Goal: Book appointment/travel/reservation

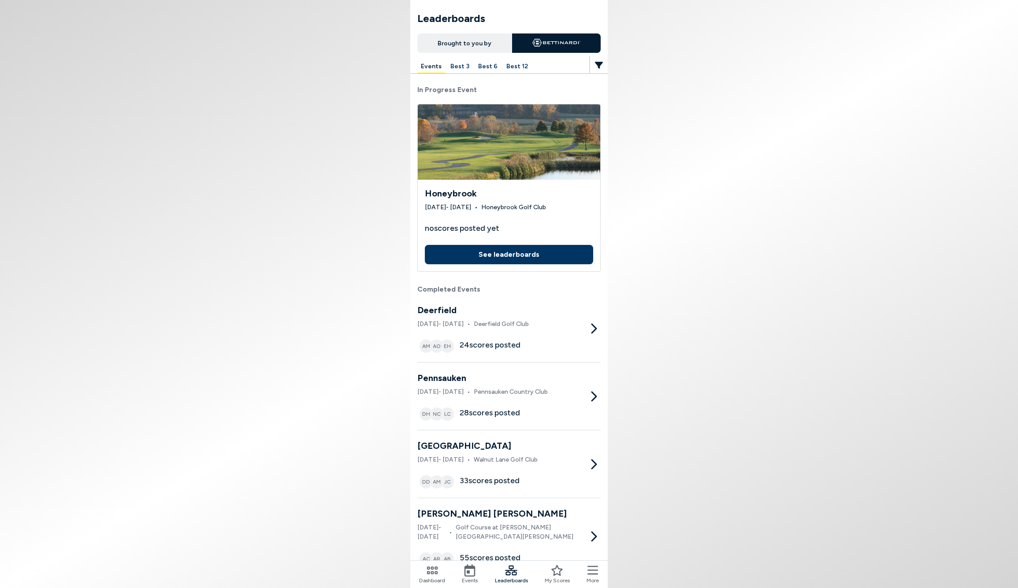
click at [511, 254] on button "See leaderboards" at bounding box center [509, 254] width 168 height 19
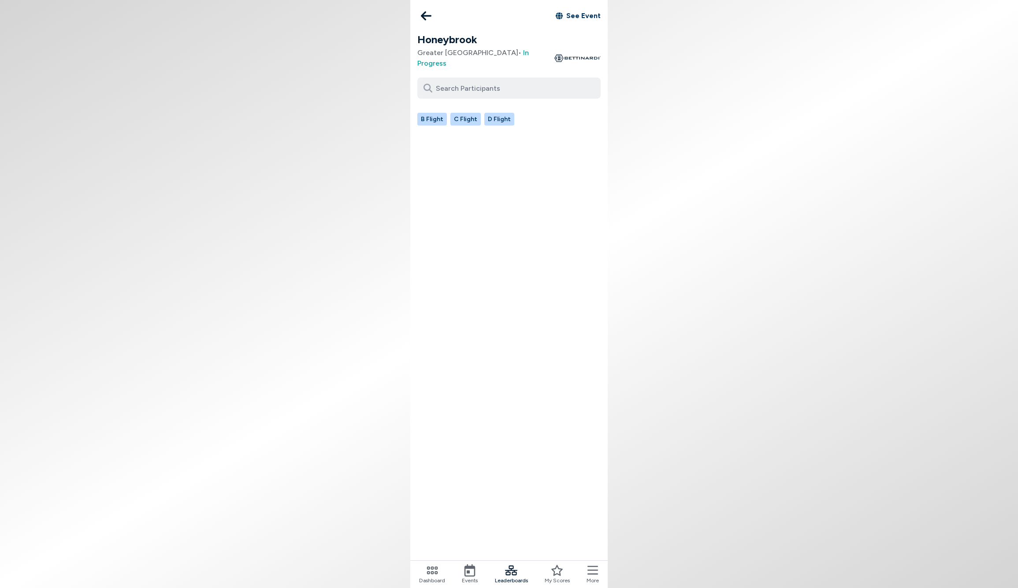
click at [429, 113] on button "B Flight" at bounding box center [432, 119] width 30 height 13
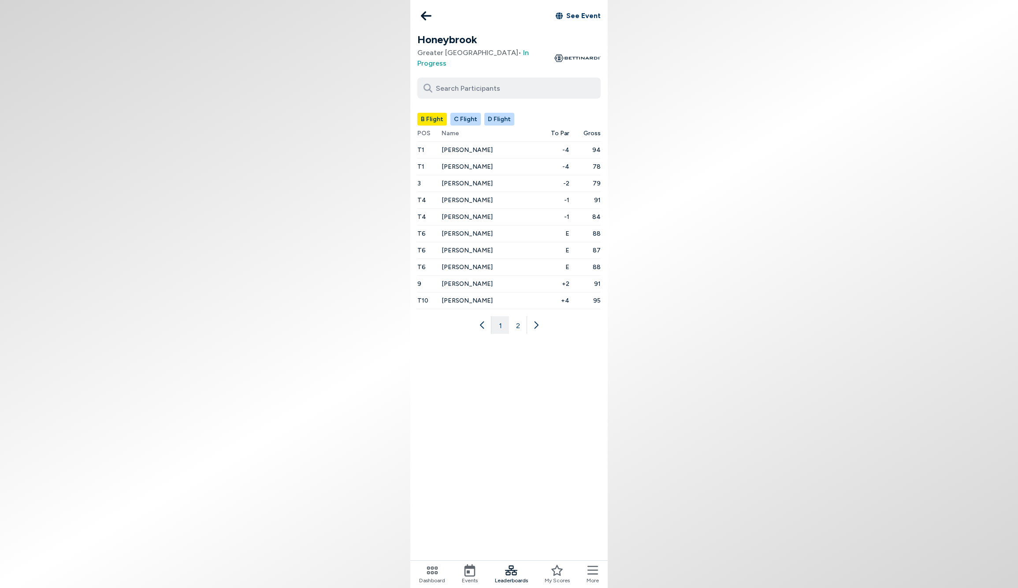
click at [517, 316] on button "2" at bounding box center [518, 325] width 18 height 18
click at [502, 233] on button "1" at bounding box center [500, 242] width 18 height 18
click at [469, 113] on button "C Flight" at bounding box center [465, 119] width 30 height 13
click at [500, 113] on button "D Flight" at bounding box center [499, 119] width 30 height 13
click at [426, 15] on icon at bounding box center [426, 15] width 11 height 9
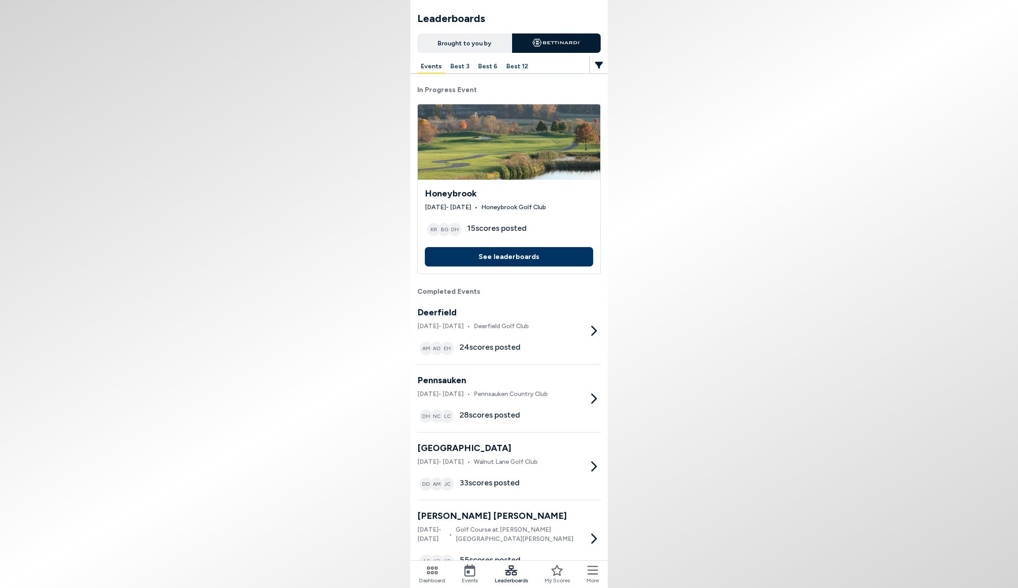
click at [434, 573] on icon at bounding box center [432, 571] width 12 height 12
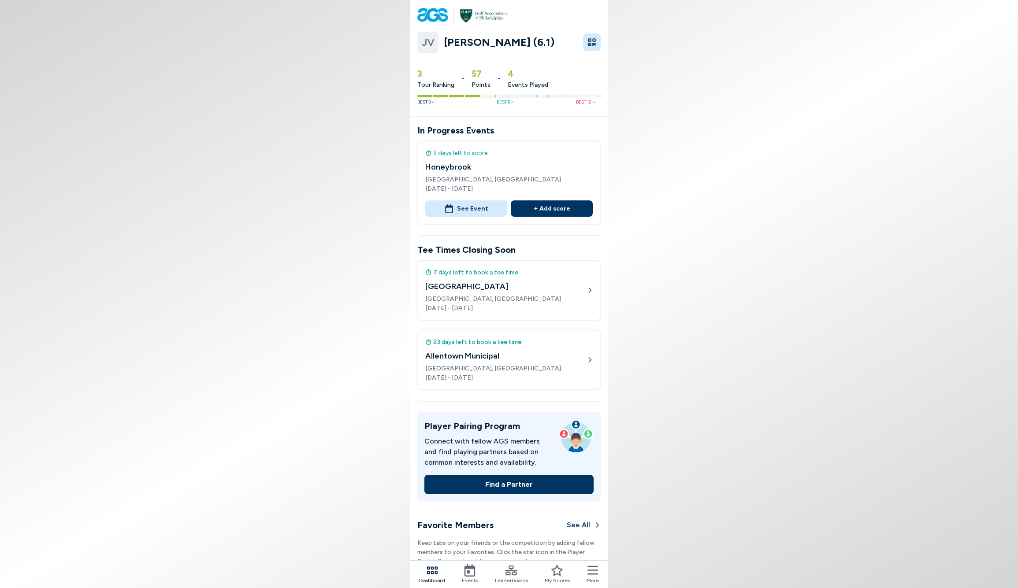
click at [469, 571] on icon at bounding box center [470, 571] width 12 height 12
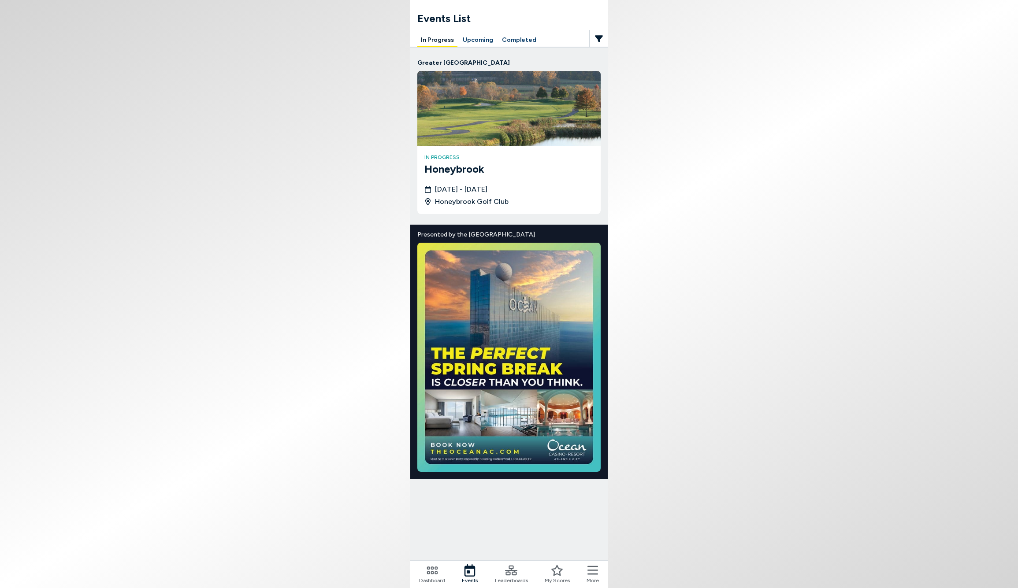
click at [483, 41] on button "Upcoming" at bounding box center [477, 41] width 37 height 14
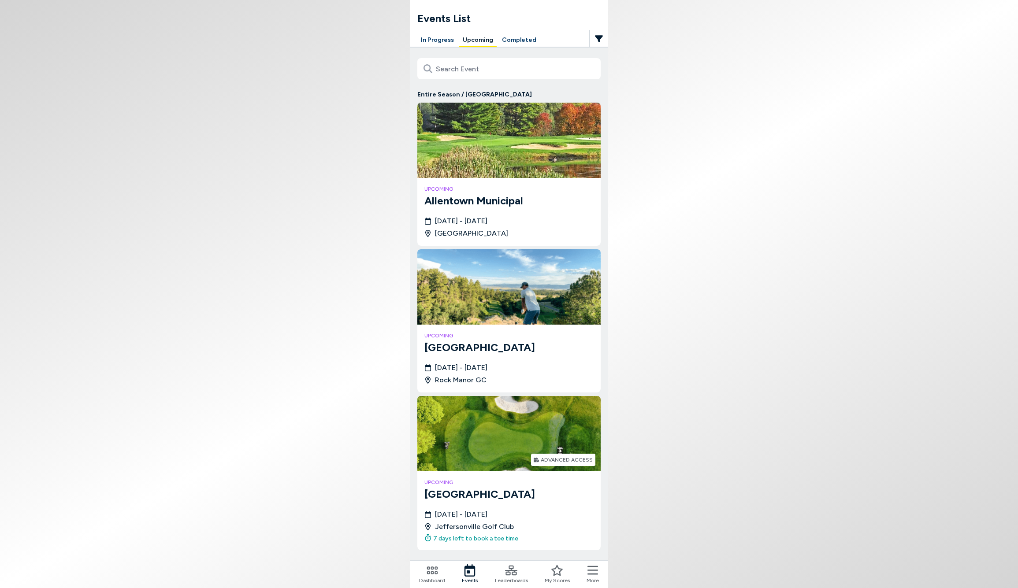
click at [483, 536] on div "7 days left to book a tee time" at bounding box center [471, 538] width 94 height 9
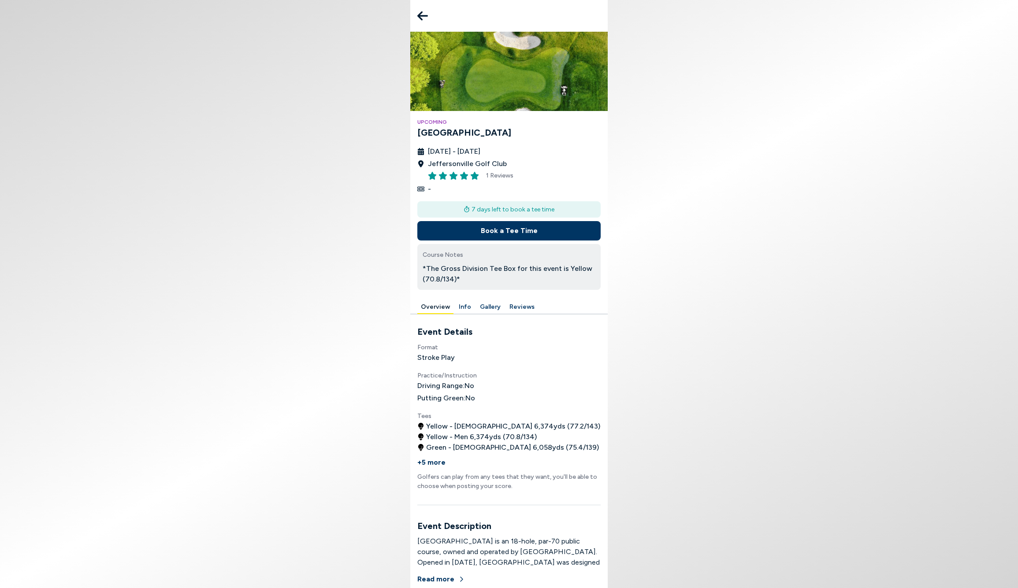
click at [511, 227] on button "Book a Tee Time" at bounding box center [508, 230] width 183 height 19
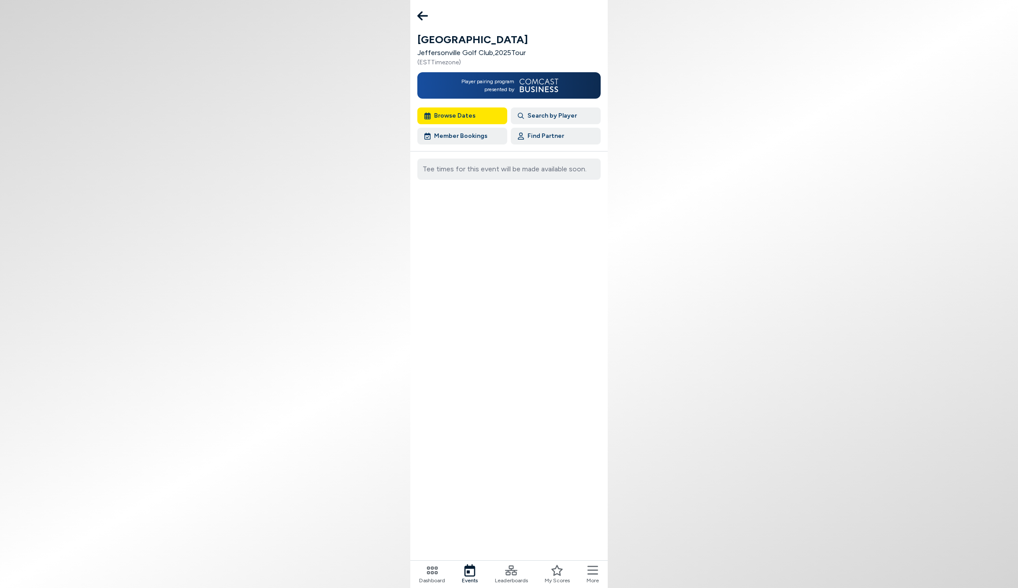
click at [455, 112] on button "Browse Dates" at bounding box center [462, 116] width 90 height 17
click at [454, 113] on button "Browse Dates" at bounding box center [462, 116] width 90 height 17
click at [421, 11] on icon at bounding box center [422, 16] width 11 height 18
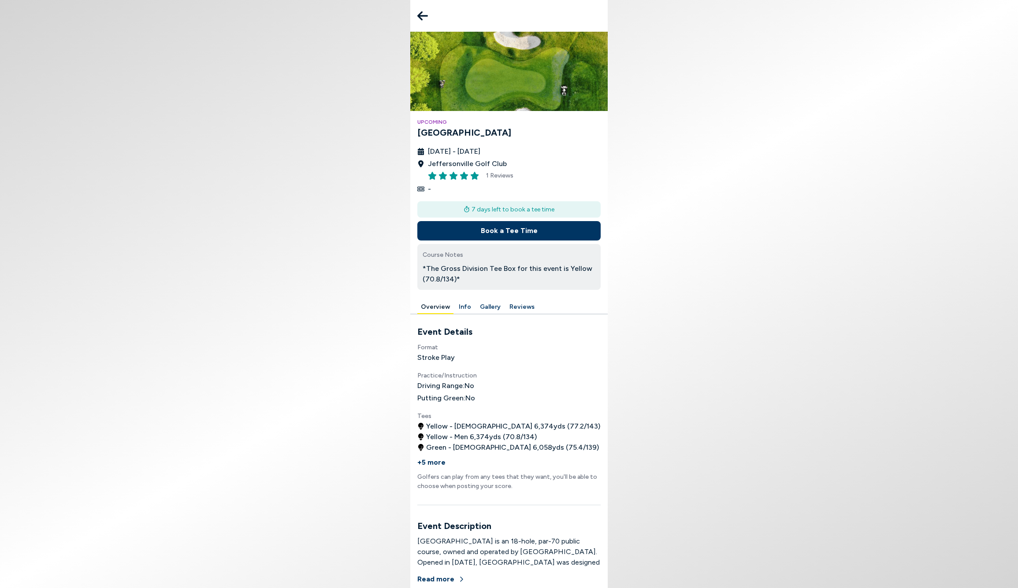
click at [507, 210] on div "7 days left to book a tee time" at bounding box center [508, 209] width 183 height 16
click at [495, 229] on button "Book a Tee Time" at bounding box center [508, 230] width 183 height 19
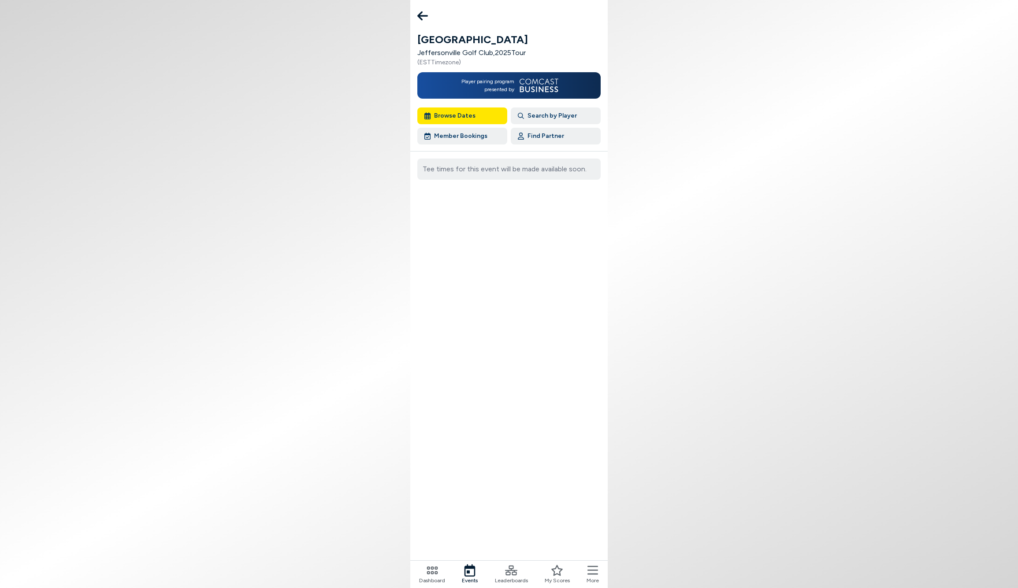
click at [444, 135] on button "Member Bookings" at bounding box center [462, 136] width 90 height 17
click at [458, 135] on button "Member Bookings" at bounding box center [462, 136] width 90 height 17
click at [496, 78] on span "Player pairing program presented by" at bounding box center [487, 86] width 54 height 16
click at [433, 65] on div "( EST Timezone)" at bounding box center [439, 62] width 44 height 9
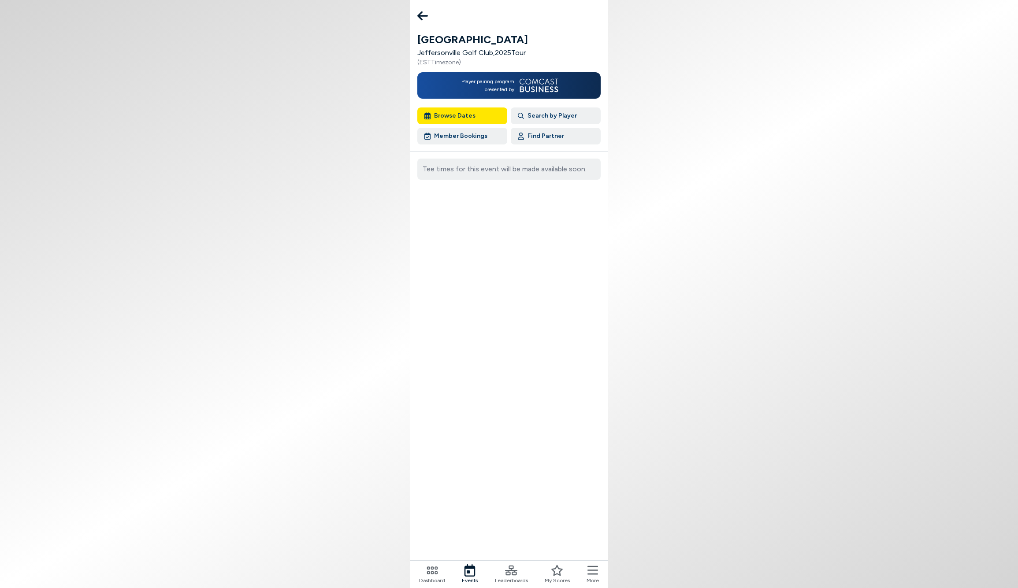
click at [437, 26] on div "Jeffersonville Jeffersonville Golf Club , 2025 Tour ( EST Timezone) Player pair…" at bounding box center [508, 294] width 197 height 588
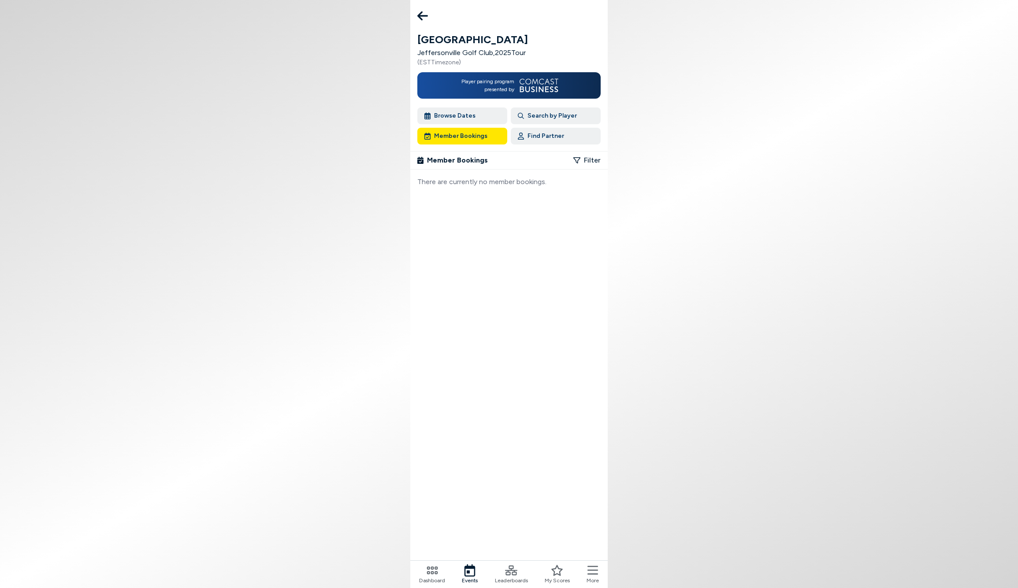
click at [455, 112] on button "Browse Dates" at bounding box center [462, 116] width 90 height 17
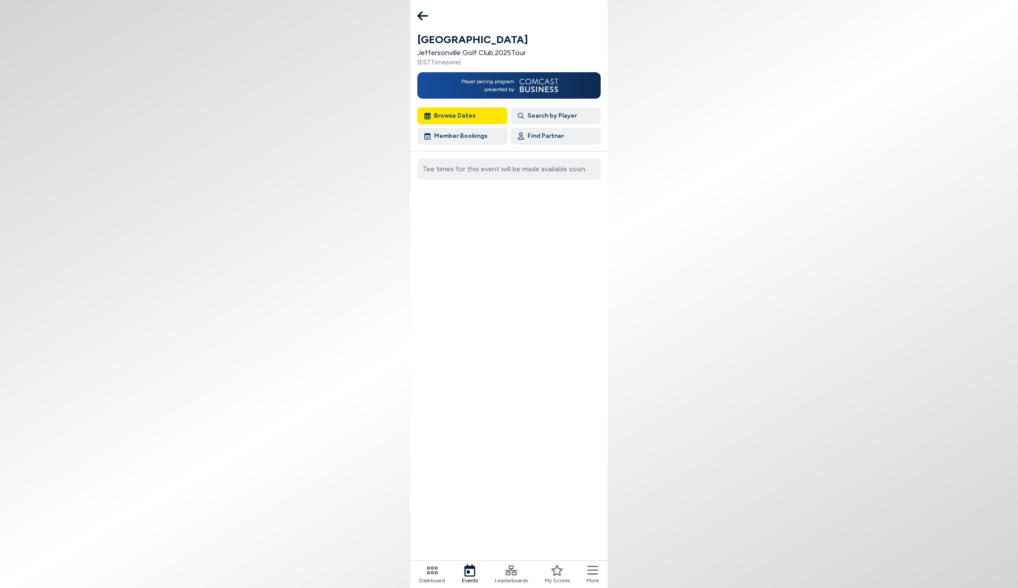
click at [542, 114] on button "Search by Player" at bounding box center [556, 116] width 90 height 17
click at [517, 167] on div "Select Player" at bounding box center [512, 168] width 152 height 11
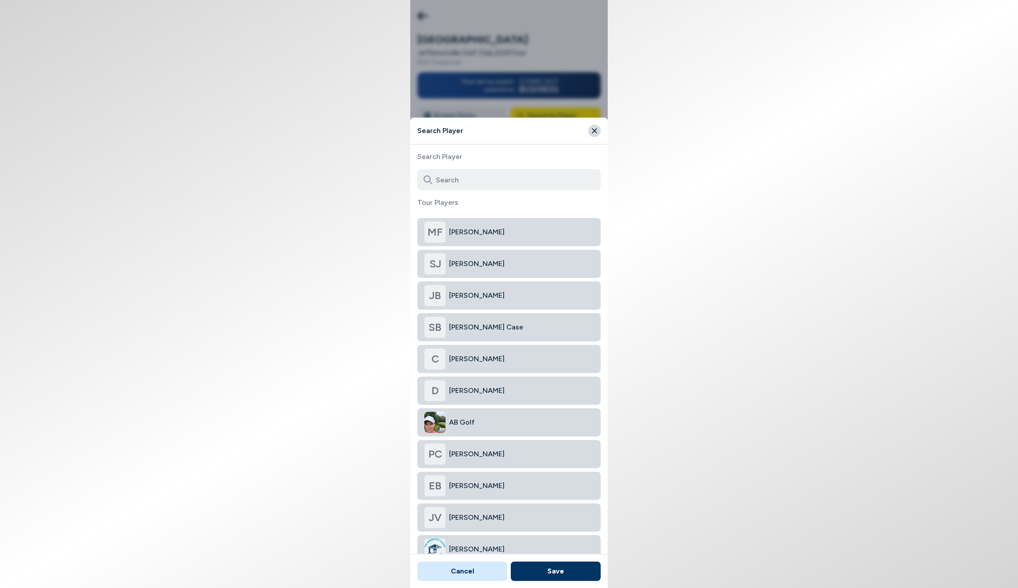
scroll to position [291, 0]
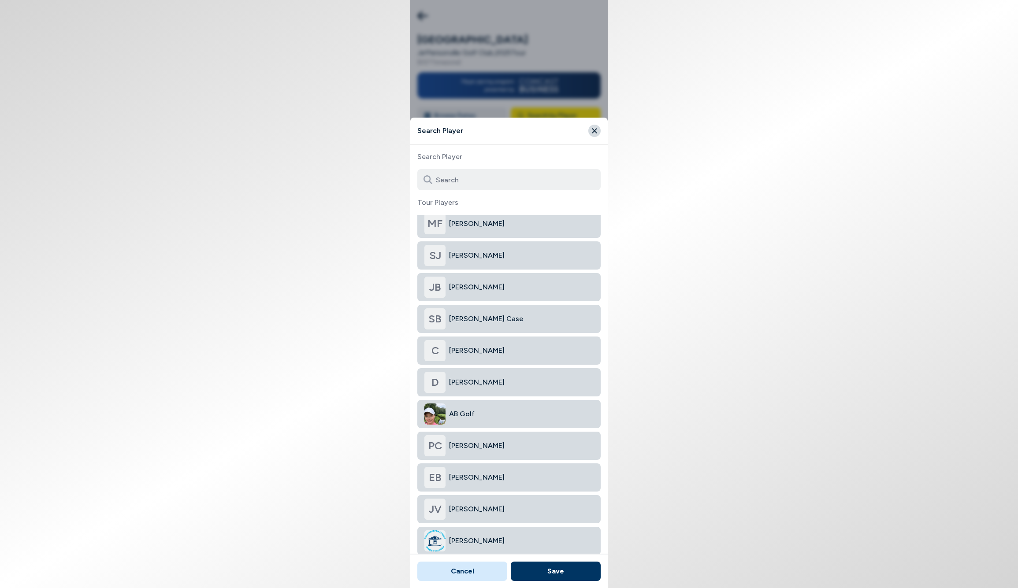
click at [469, 507] on span "[PERSON_NAME]" at bounding box center [521, 509] width 145 height 11
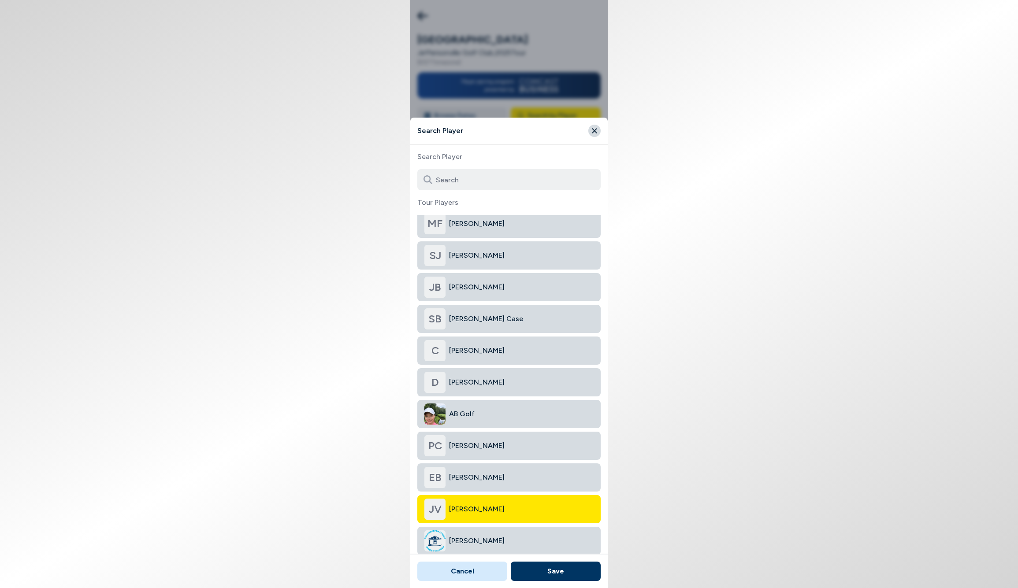
click at [554, 571] on button "Save" at bounding box center [556, 571] width 90 height 19
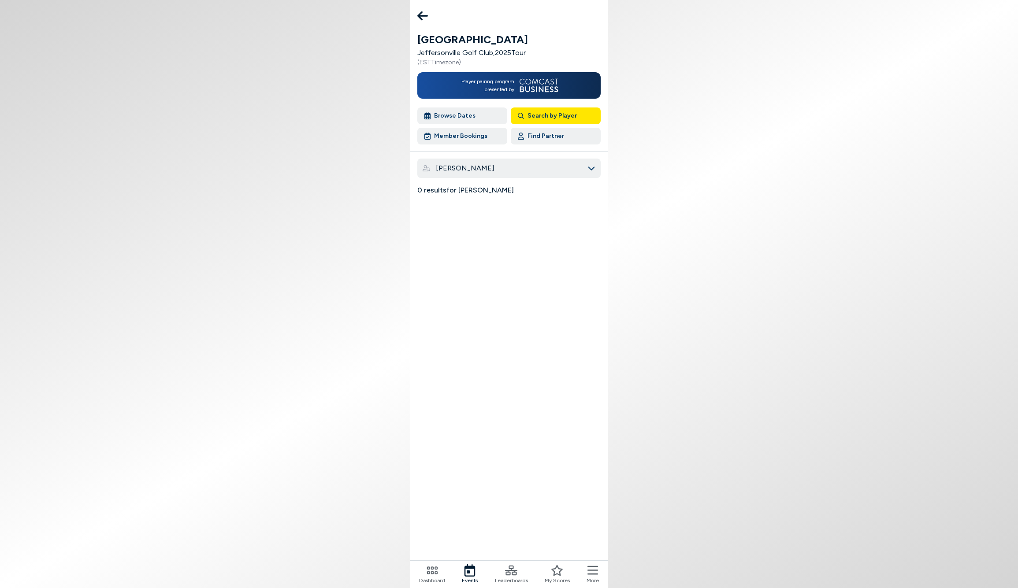
click at [481, 171] on div "[PERSON_NAME]" at bounding box center [512, 168] width 152 height 11
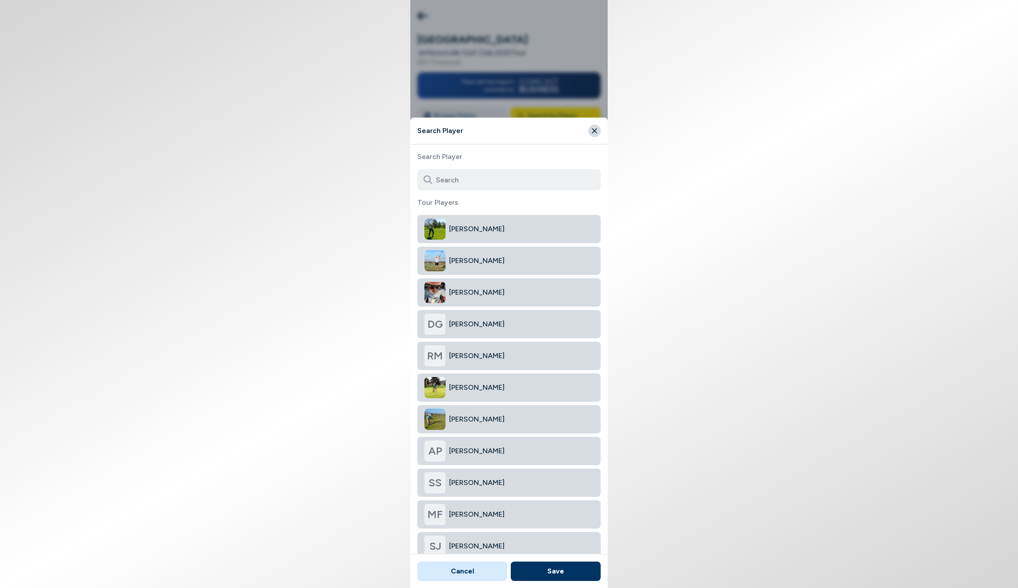
click at [597, 130] on icon "Close" at bounding box center [595, 131] width 8 height 8
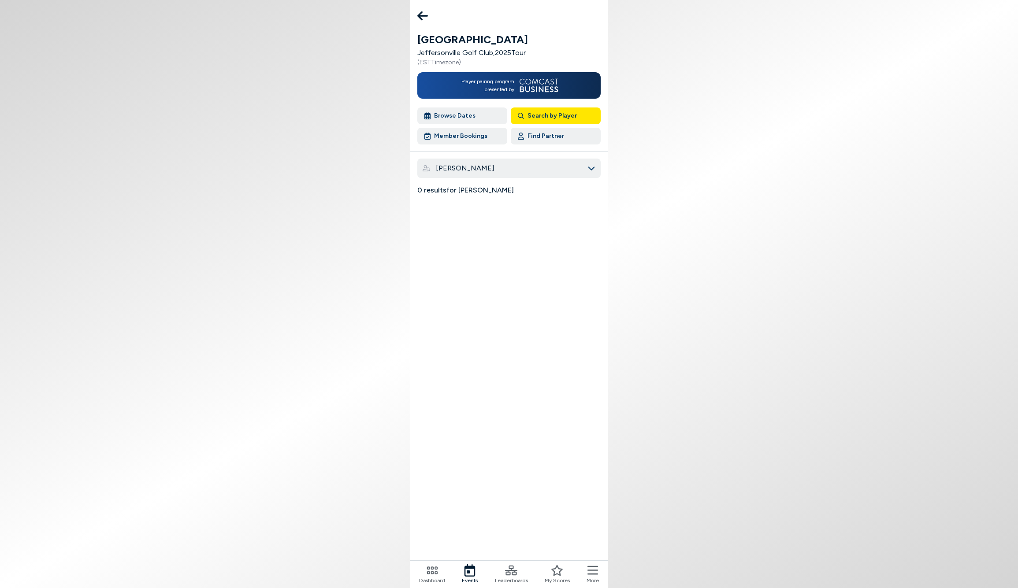
click at [487, 73] on div "Player pairing program presented by" at bounding box center [508, 85] width 183 height 26
click at [487, 84] on span "Player pairing program presented by" at bounding box center [487, 86] width 54 height 16
click at [451, 114] on button "Browse Dates" at bounding box center [462, 116] width 90 height 17
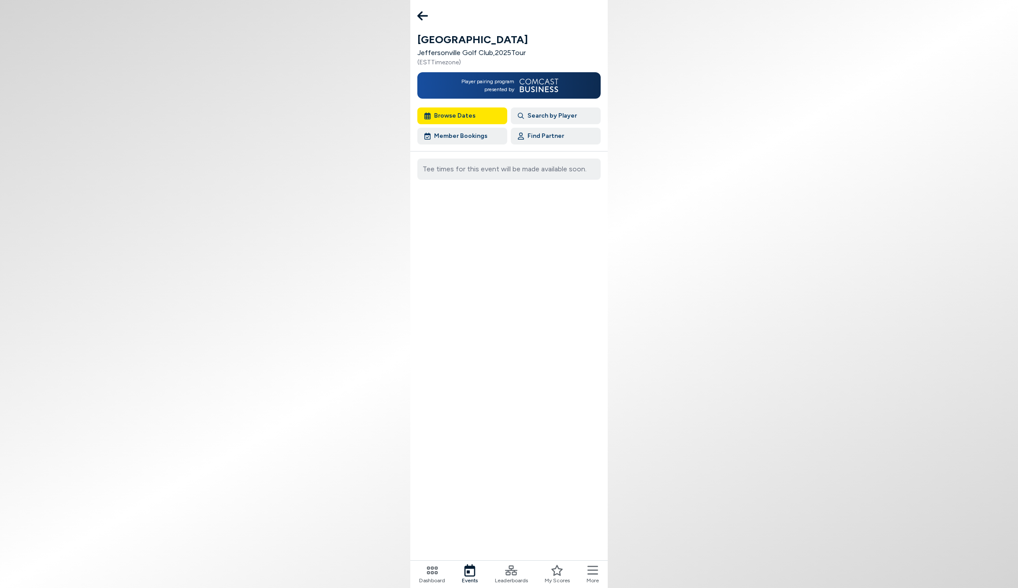
click at [421, 13] on icon at bounding box center [422, 15] width 11 height 9
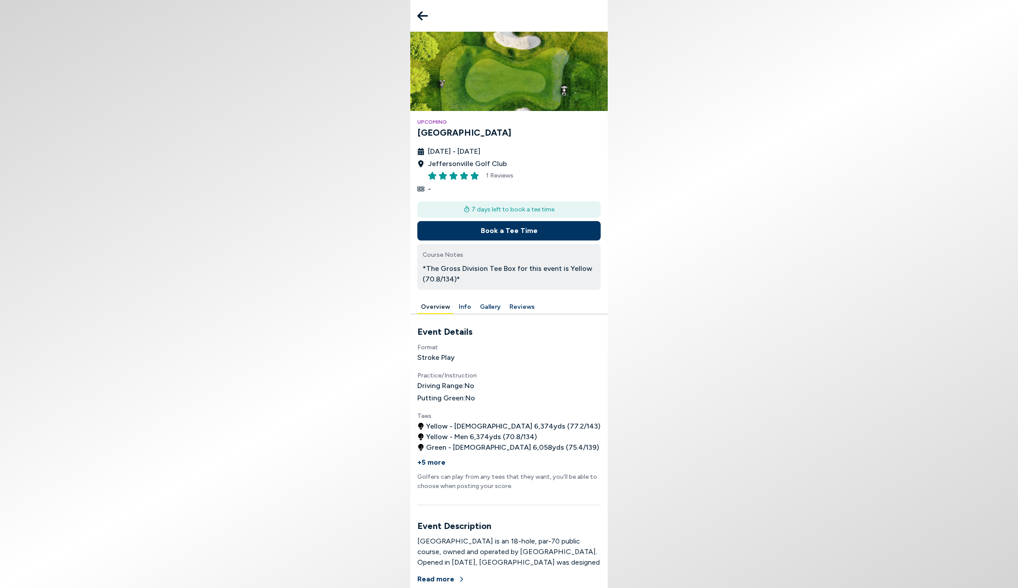
click at [420, 11] on icon at bounding box center [422, 16] width 11 height 18
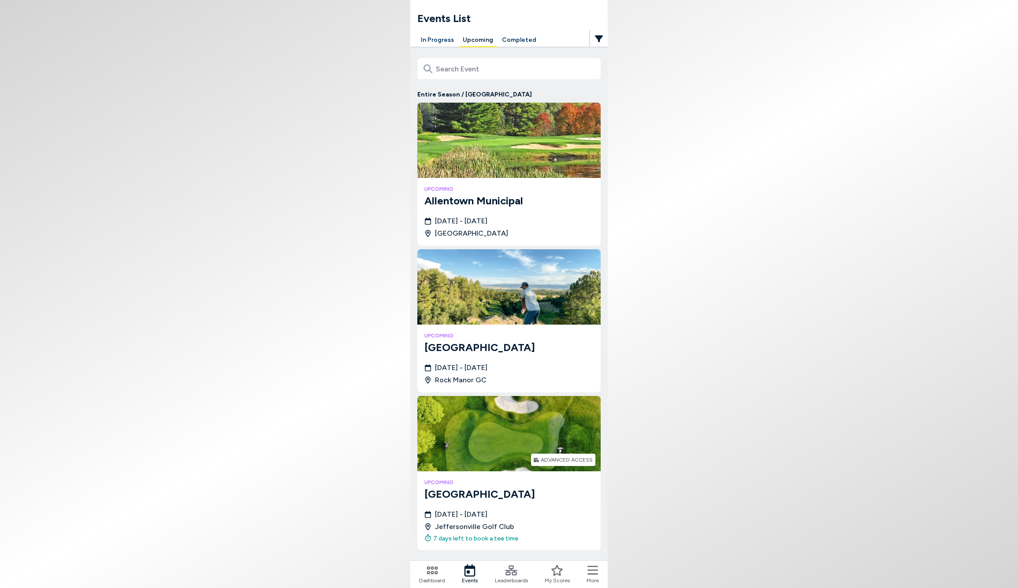
click at [433, 572] on icon at bounding box center [432, 571] width 11 height 8
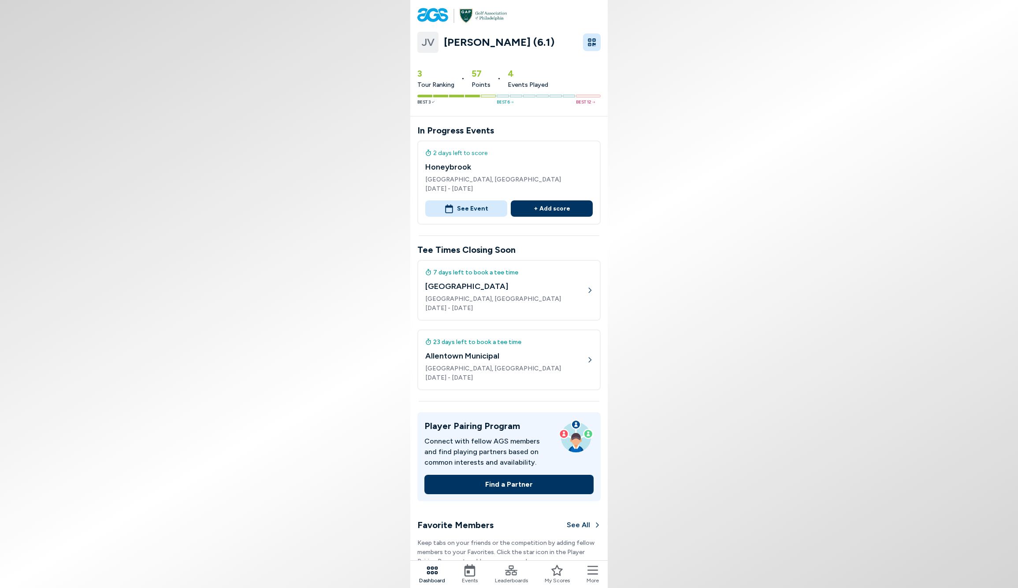
click at [590, 288] on icon at bounding box center [590, 290] width 6 height 6
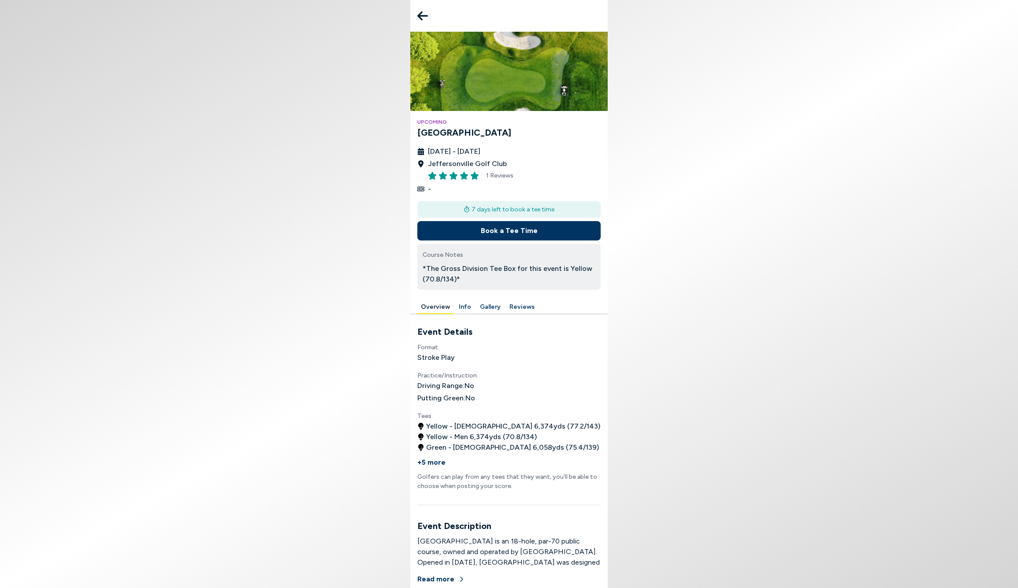
click at [501, 229] on button "Book a Tee Time" at bounding box center [508, 230] width 183 height 19
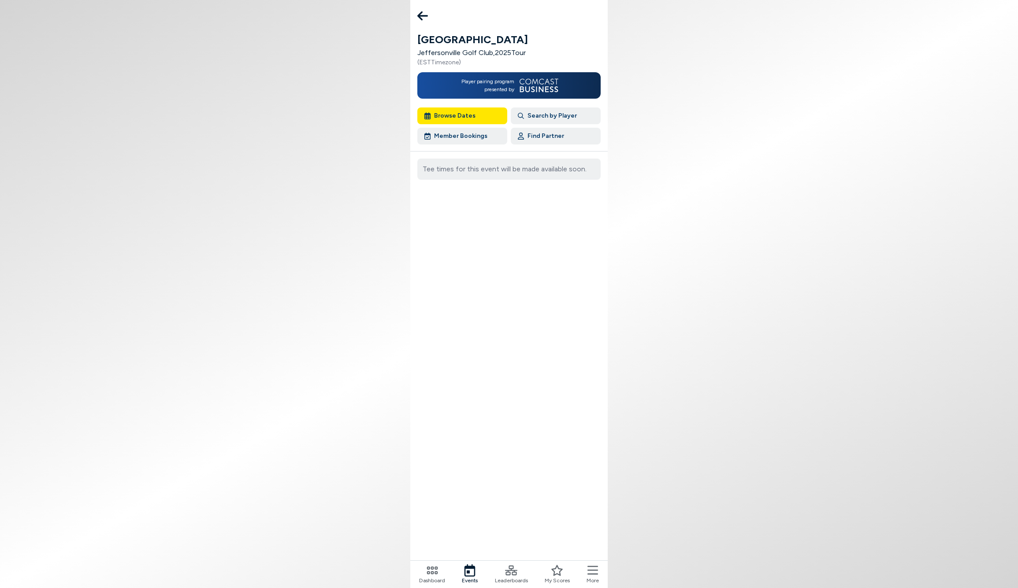
click at [455, 111] on button "Browse Dates" at bounding box center [462, 116] width 90 height 17
click at [520, 170] on div "Tee times for this event will be made available soon." at bounding box center [508, 169] width 183 height 21
click at [418, 15] on icon at bounding box center [422, 16] width 11 height 18
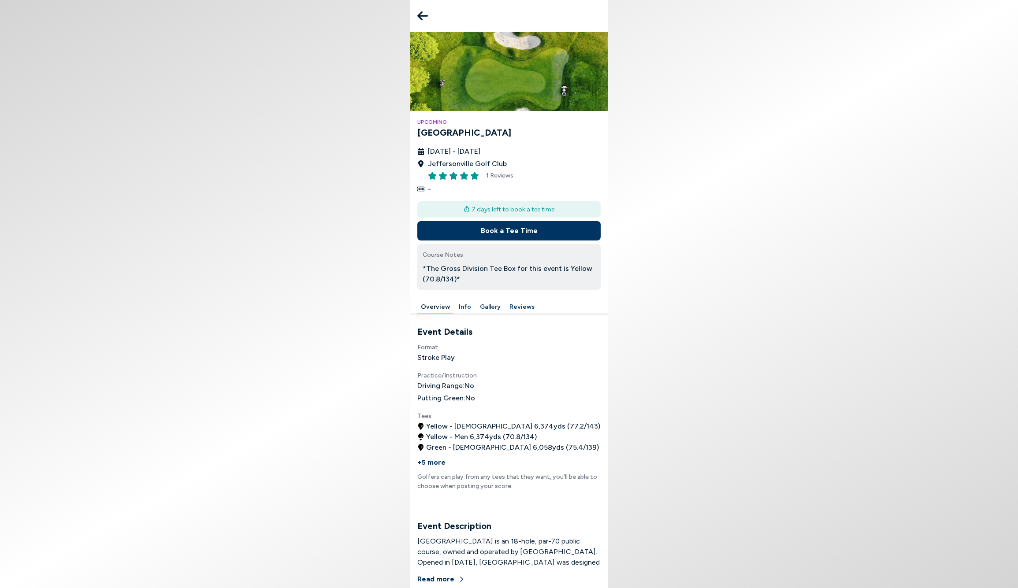
click at [418, 15] on icon at bounding box center [422, 16] width 11 height 18
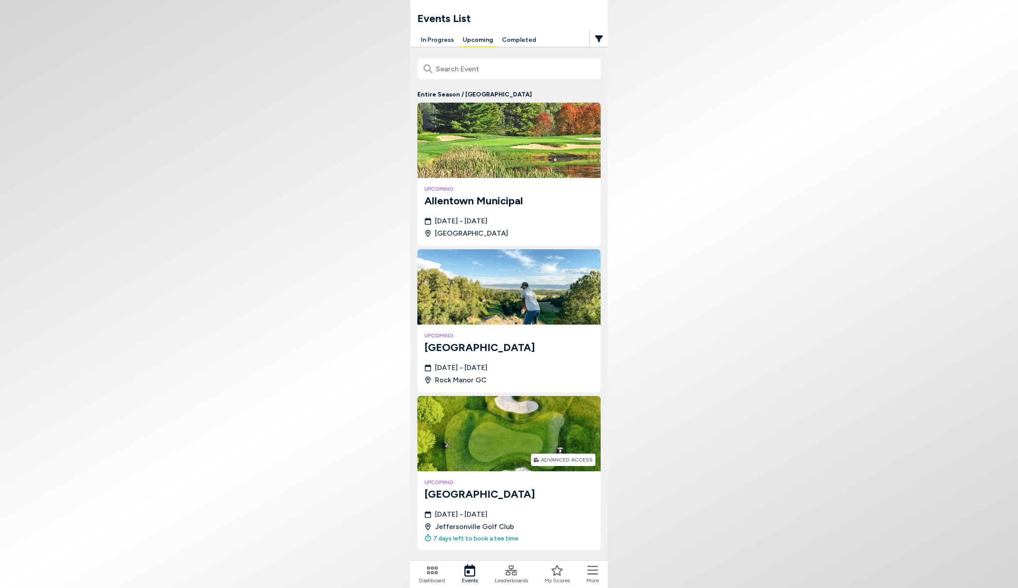
scroll to position [26, 0]
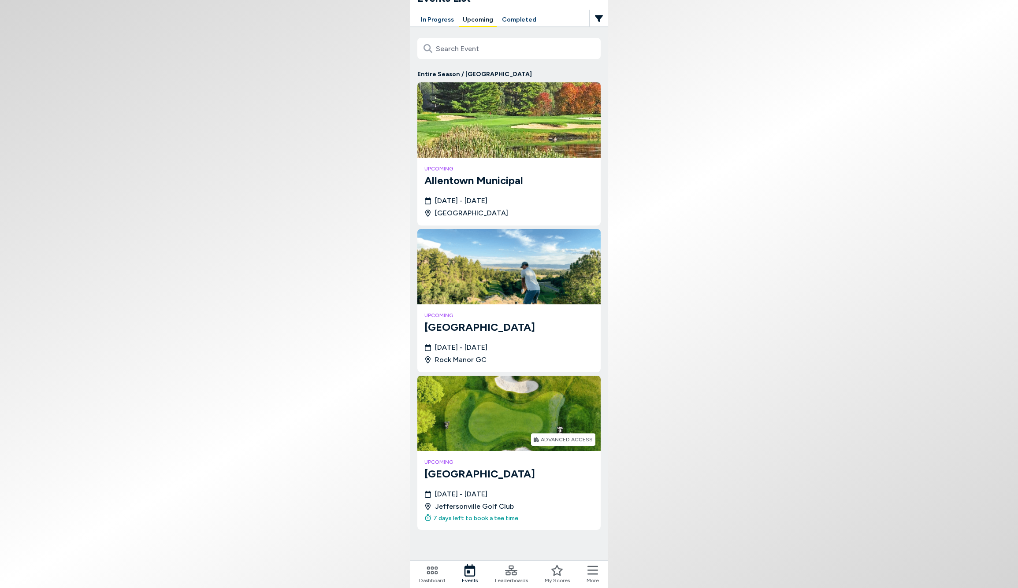
click at [573, 437] on div "ADVANCED ACCESS" at bounding box center [567, 439] width 52 height 5
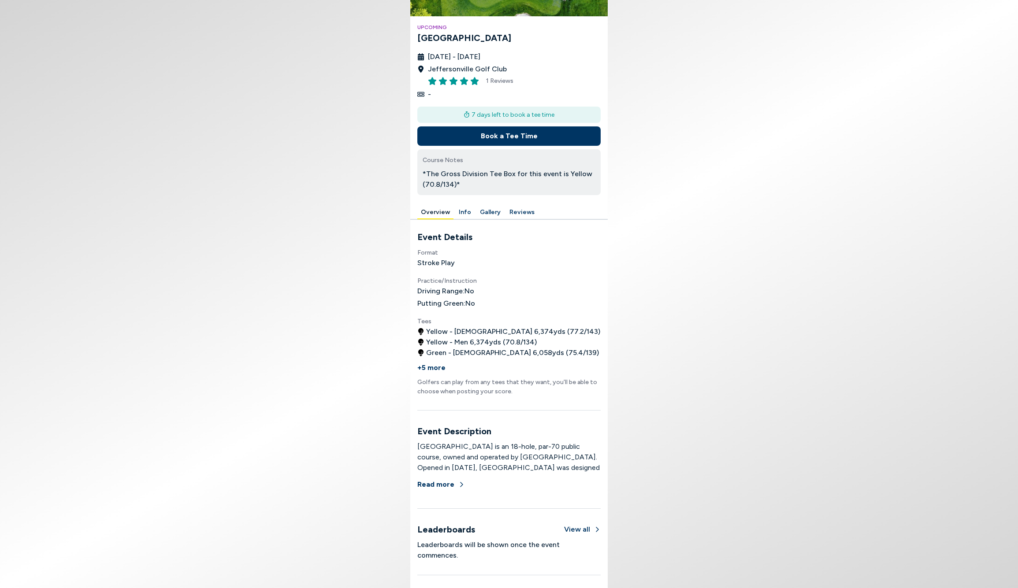
scroll to position [45, 0]
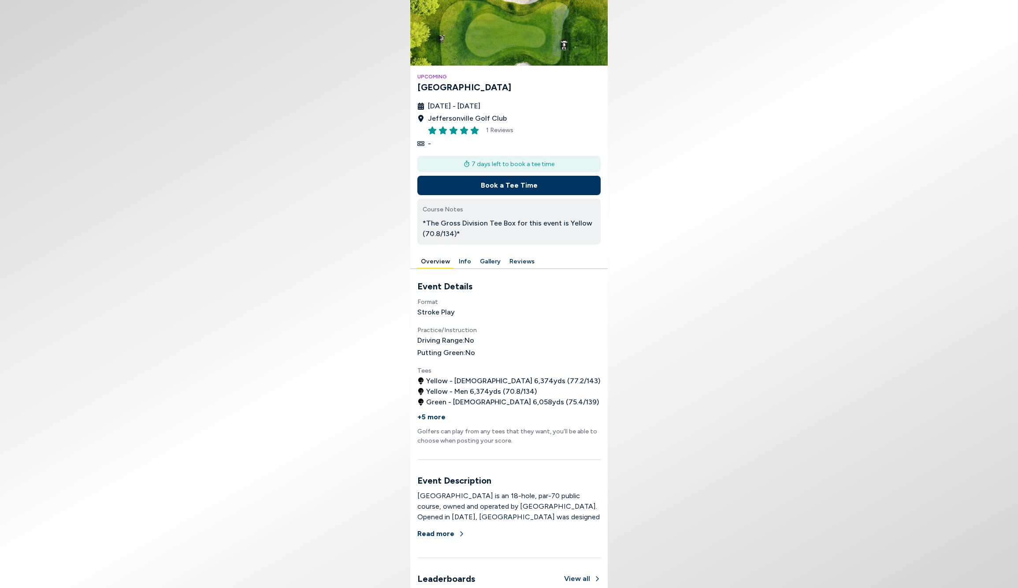
click at [461, 260] on button "Info" at bounding box center [464, 262] width 19 height 14
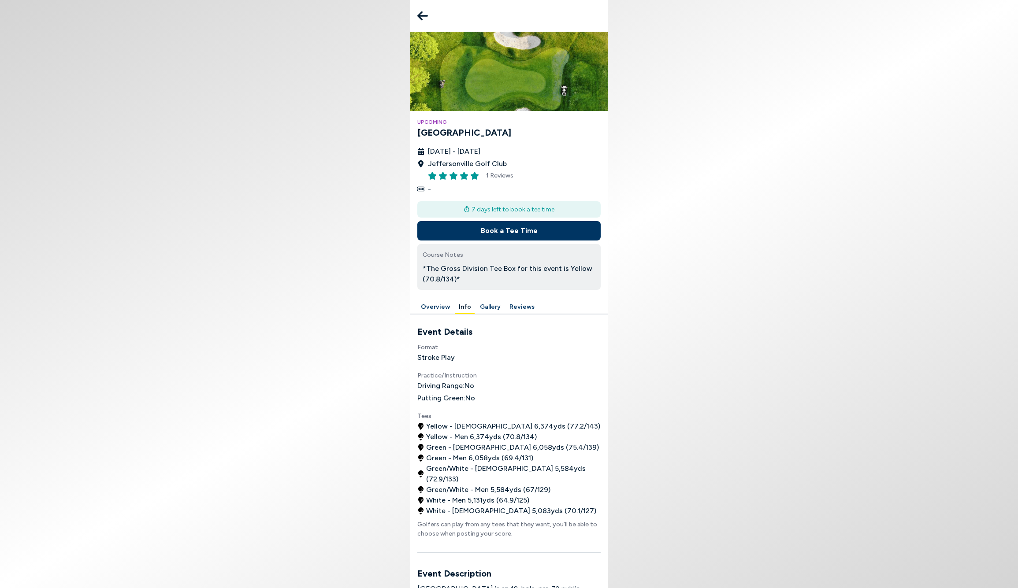
click at [509, 230] on button "Book a Tee Time" at bounding box center [508, 230] width 183 height 19
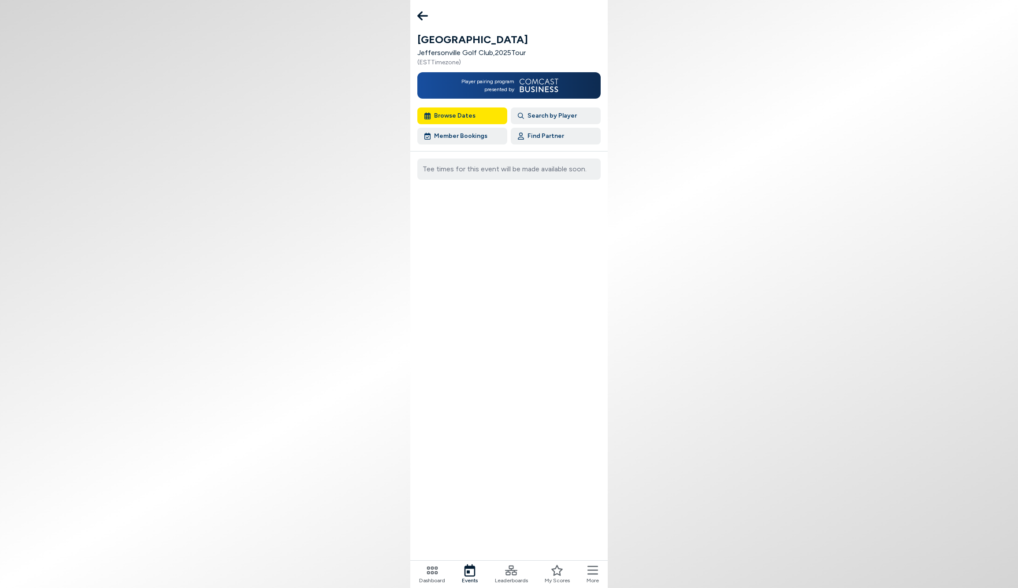
click at [453, 135] on button "Member Bookings" at bounding box center [462, 136] width 90 height 17
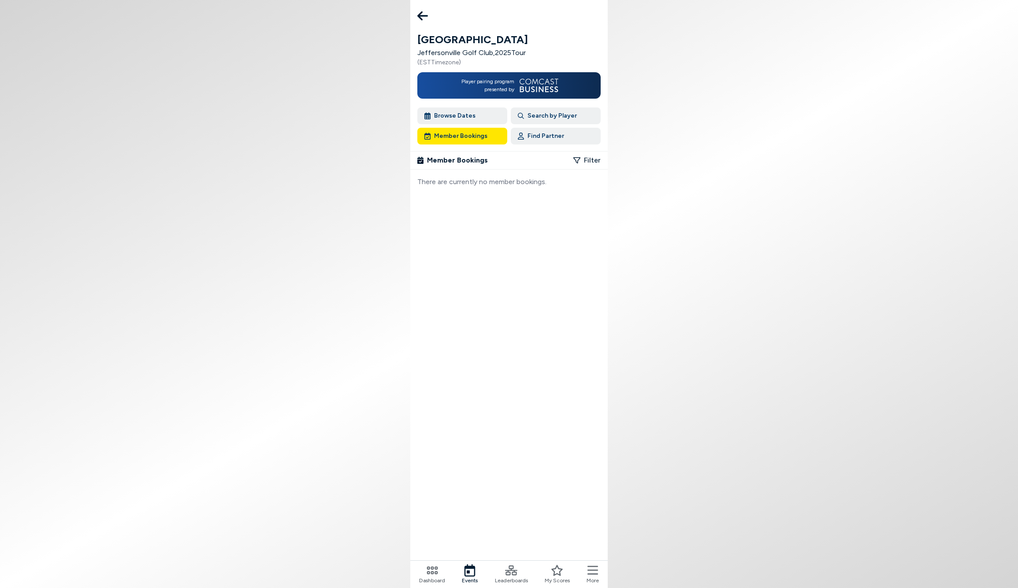
click at [455, 160] on span "Member Bookings" at bounding box center [457, 160] width 61 height 11
click at [422, 16] on icon at bounding box center [422, 15] width 11 height 9
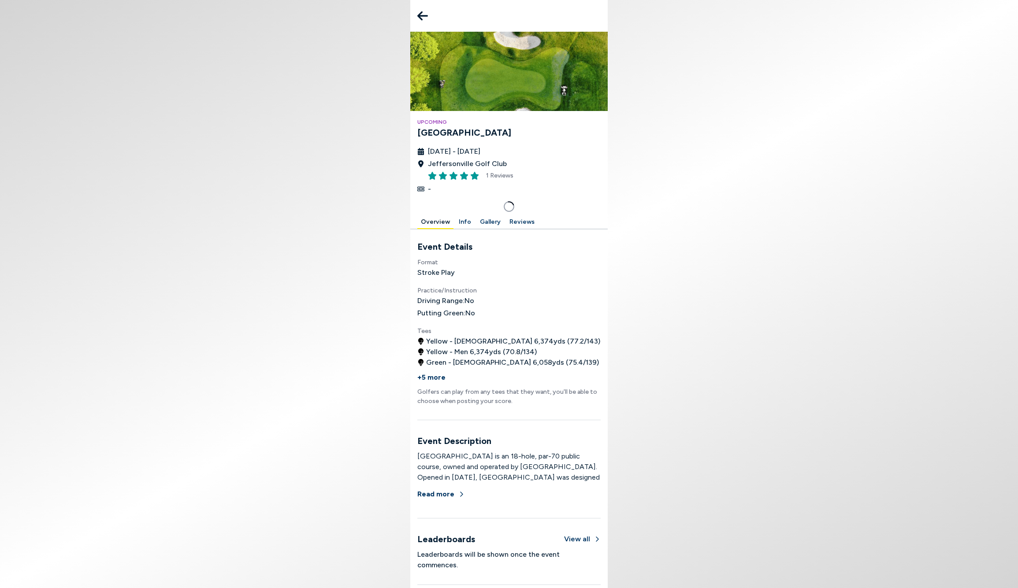
click at [422, 16] on icon at bounding box center [422, 15] width 11 height 9
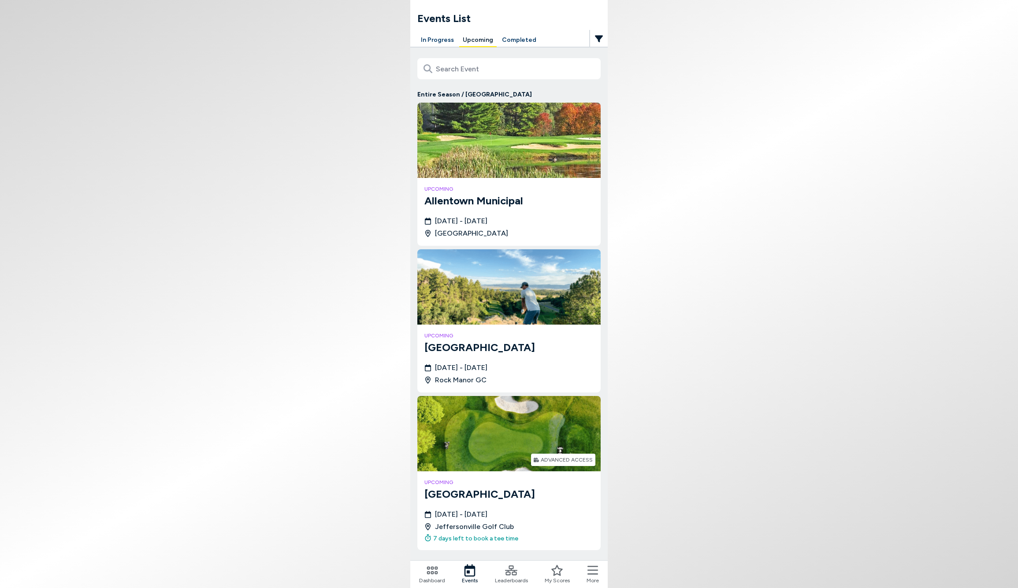
click at [435, 569] on icon at bounding box center [432, 571] width 12 height 12
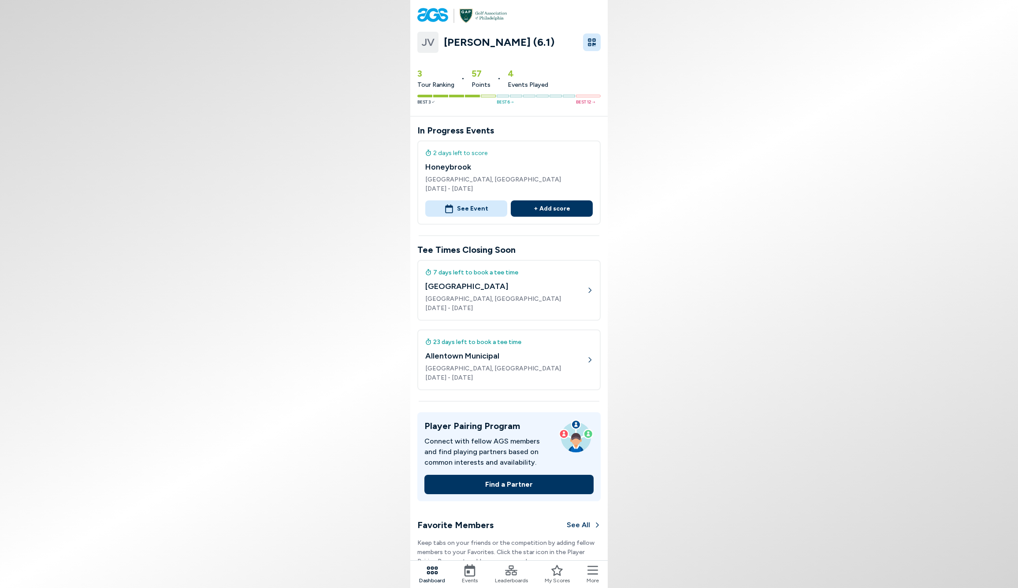
click at [509, 574] on icon at bounding box center [511, 571] width 12 height 12
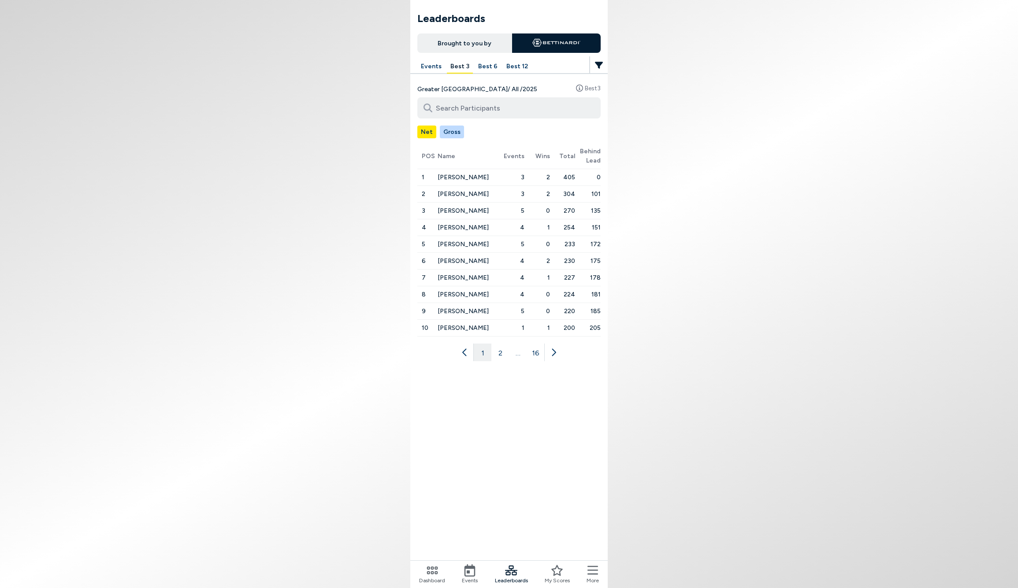
click at [448, 128] on button "Gross" at bounding box center [452, 132] width 24 height 13
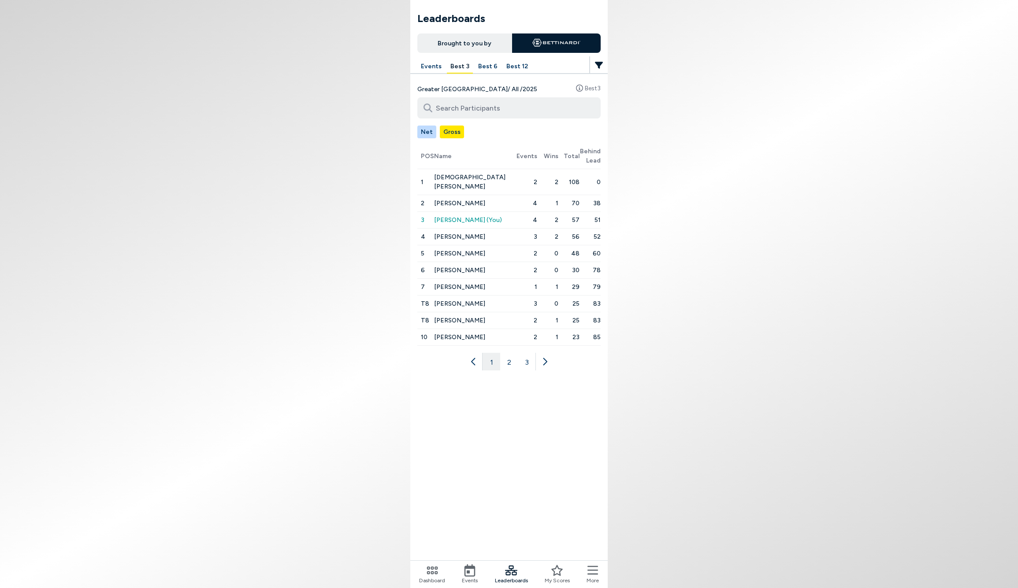
click at [506, 353] on button "2" at bounding box center [509, 362] width 18 height 18
click at [527, 353] on button "3" at bounding box center [527, 353] width 18 height 18
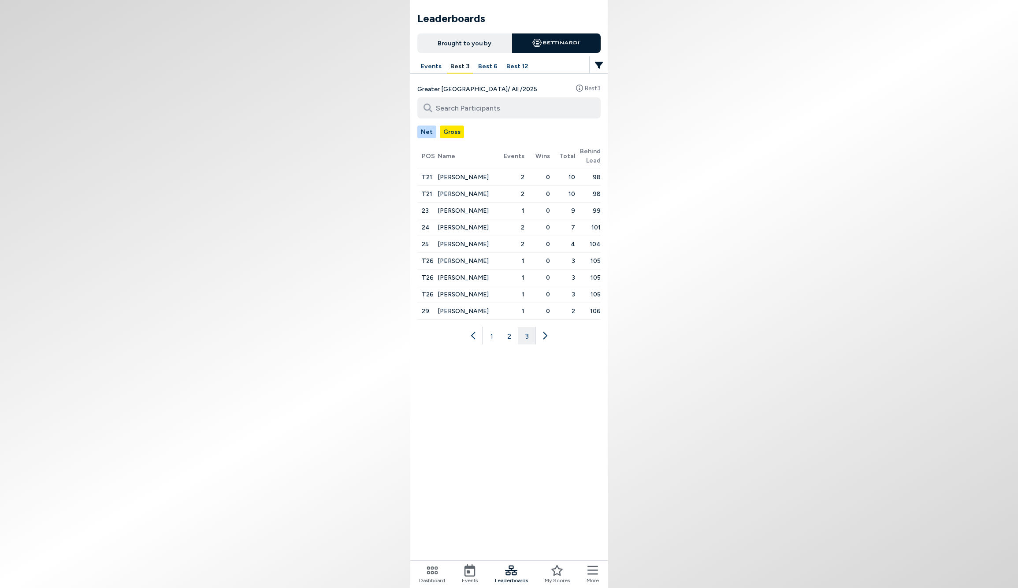
click at [493, 337] on button "1" at bounding box center [492, 336] width 18 height 18
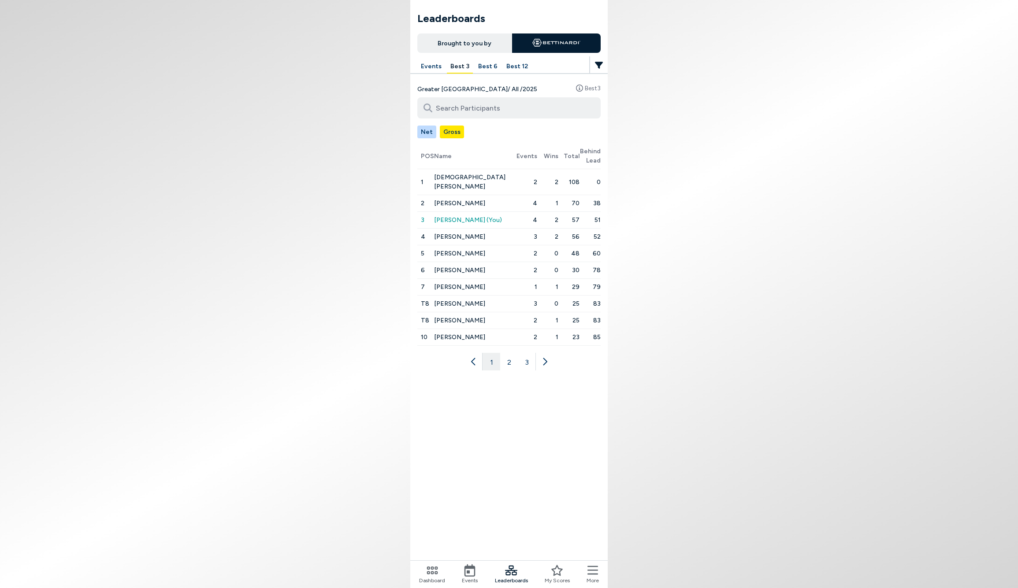
click at [430, 571] on icon at bounding box center [432, 571] width 12 height 12
